Goal: Information Seeking & Learning: Compare options

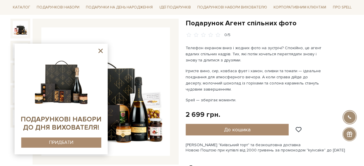
click at [101, 49] on icon at bounding box center [100, 50] width 7 height 7
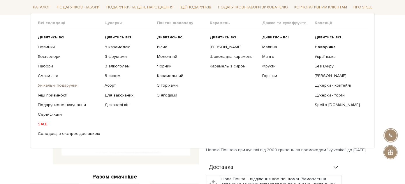
scroll to position [123, 0]
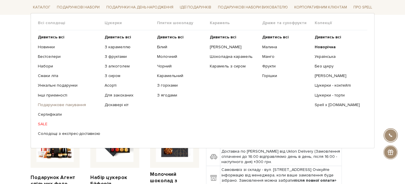
click at [48, 104] on link "Подарункове пакування" at bounding box center [69, 105] width 62 height 5
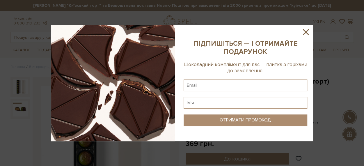
click at [308, 31] on icon at bounding box center [306, 32] width 10 height 10
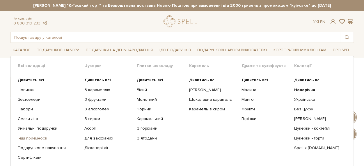
scroll to position [29, 0]
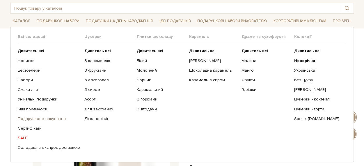
click at [40, 118] on link "Подарункове пакування" at bounding box center [49, 118] width 62 height 5
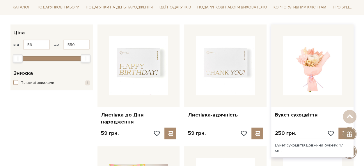
scroll to position [29, 0]
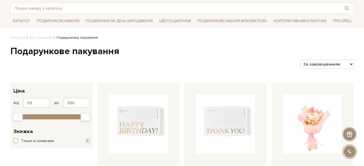
click at [327, 66] on select "За замовчуванням За Ціною (зростання) За Ціною (зменшення) Новинки За популярні…" at bounding box center [327, 64] width 53 height 9
select select "https://spellchocolate.com/our-productions/podarunkov%D1%96-paketi/?sort=p.pric…"
click at [301, 60] on select "За замовчуванням За Ціною (зростання) За Ціною (зменшення) Новинки За популярні…" at bounding box center [327, 64] width 53 height 9
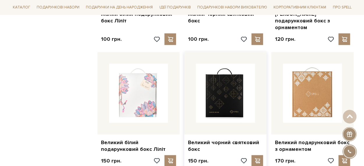
scroll to position [524, 0]
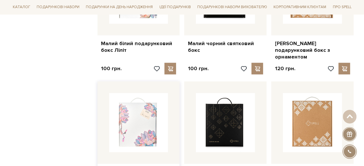
click at [153, 111] on img at bounding box center [138, 122] width 59 height 59
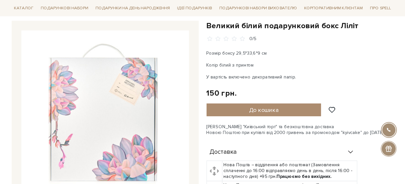
scroll to position [58, 0]
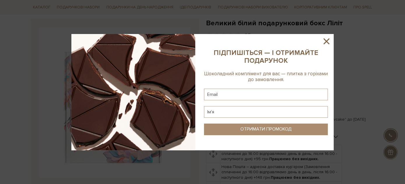
click at [327, 38] on icon at bounding box center [326, 41] width 10 height 10
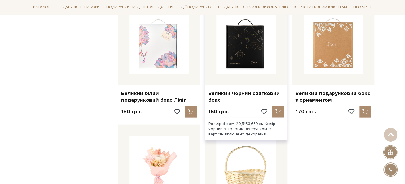
click at [243, 56] on img at bounding box center [245, 44] width 59 height 59
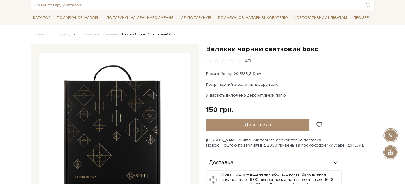
scroll to position [65, 0]
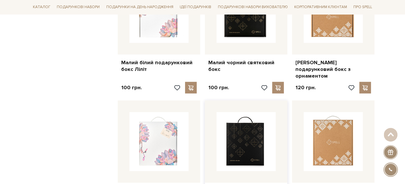
scroll to position [473, 0]
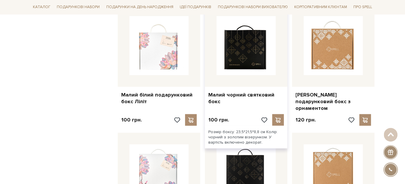
click at [237, 64] on img at bounding box center [245, 45] width 59 height 59
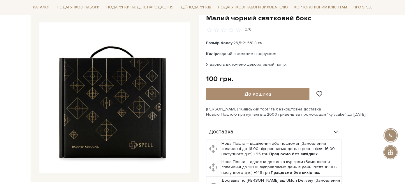
scroll to position [62, 0]
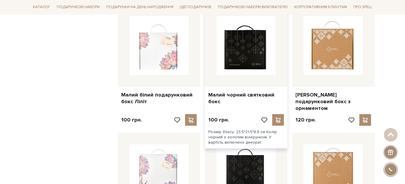
scroll to position [473, 0]
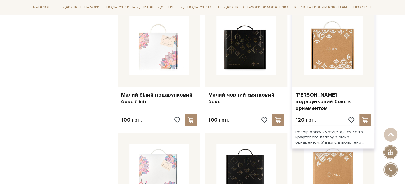
click at [320, 60] on img at bounding box center [333, 45] width 59 height 59
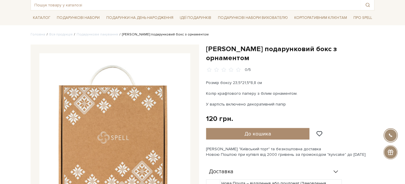
scroll to position [53, 0]
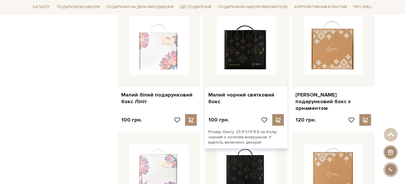
click at [251, 65] on img at bounding box center [245, 45] width 59 height 59
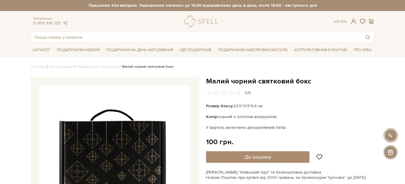
click at [219, 85] on h1 "Малий чорний святковий бокс" at bounding box center [290, 81] width 168 height 9
click at [223, 84] on h1 "Малий чорний святковий бокс" at bounding box center [290, 81] width 168 height 9
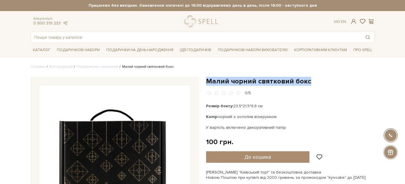
drag, startPoint x: 223, startPoint y: 84, endPoint x: 320, endPoint y: 82, distance: 97.6
click at [320, 82] on h1 "Малий чорний святковий бокс" at bounding box center [290, 81] width 168 height 9
copy div "Малий чорний святковий бокс"
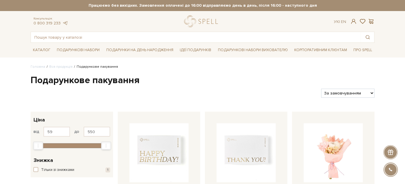
click at [347, 91] on select "За замовчуванням За Ціною (зростання) За Ціною (зменшення) Новинки За популярні…" at bounding box center [347, 93] width 53 height 9
select select "[URL][DOMAIN_NAME]"
click at [321, 89] on select "За замовчуванням За Ціною (зростання) За Ціною (зменшення) Новинки За популярні…" at bounding box center [347, 93] width 53 height 9
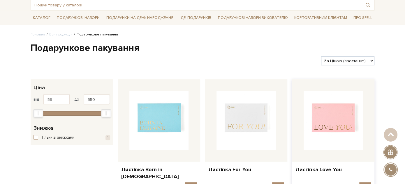
scroll to position [65, 0]
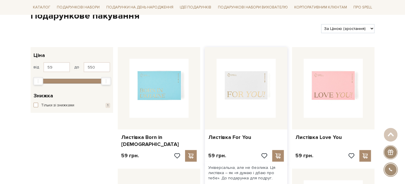
click at [239, 86] on img at bounding box center [245, 88] width 59 height 59
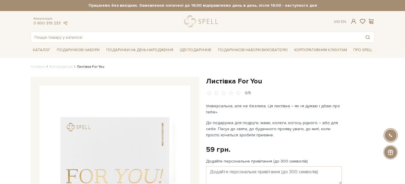
scroll to position [65, 0]
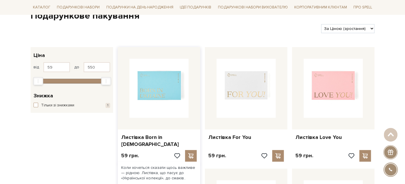
click at [161, 89] on img at bounding box center [158, 88] width 59 height 59
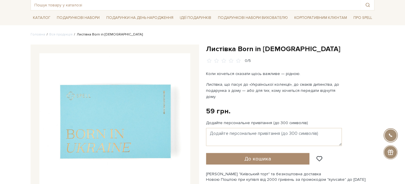
scroll to position [65, 0]
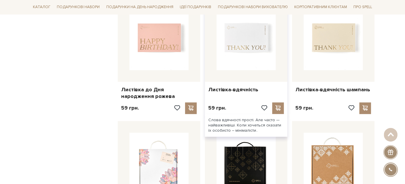
scroll to position [291, 0]
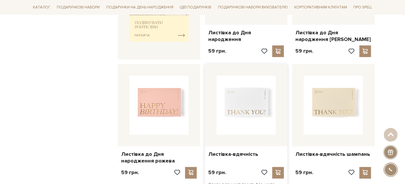
click at [256, 104] on img at bounding box center [245, 105] width 59 height 59
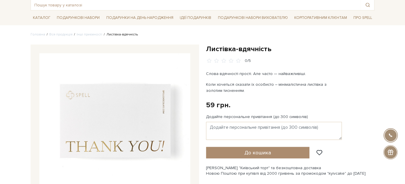
scroll to position [65, 0]
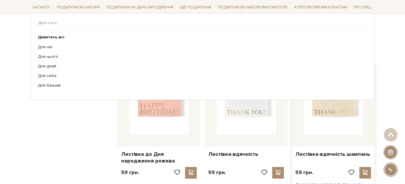
scroll to position [291, 0]
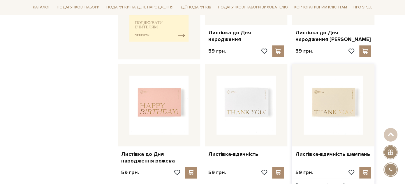
click at [336, 101] on img at bounding box center [333, 105] width 59 height 59
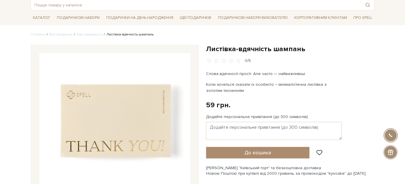
scroll to position [65, 0]
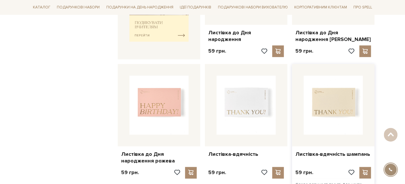
scroll to position [291, 0]
click at [262, 106] on img at bounding box center [245, 105] width 59 height 59
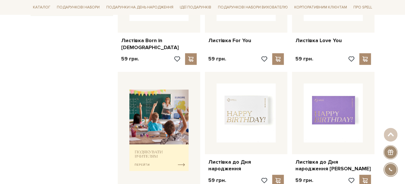
scroll to position [65, 0]
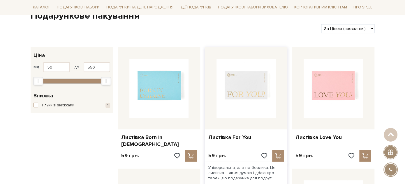
click at [248, 98] on img at bounding box center [245, 88] width 59 height 59
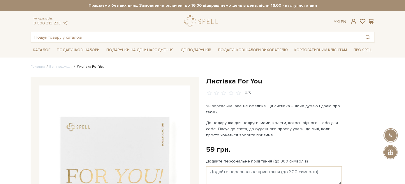
click at [227, 81] on h1 "Листівка For You" at bounding box center [290, 81] width 168 height 9
drag, startPoint x: 227, startPoint y: 81, endPoint x: 276, endPoint y: 84, distance: 49.9
click at [276, 84] on h1 "Листівка For You" at bounding box center [290, 81] width 168 height 9
copy div "Листівка For You"
